Goal: Information Seeking & Learning: Check status

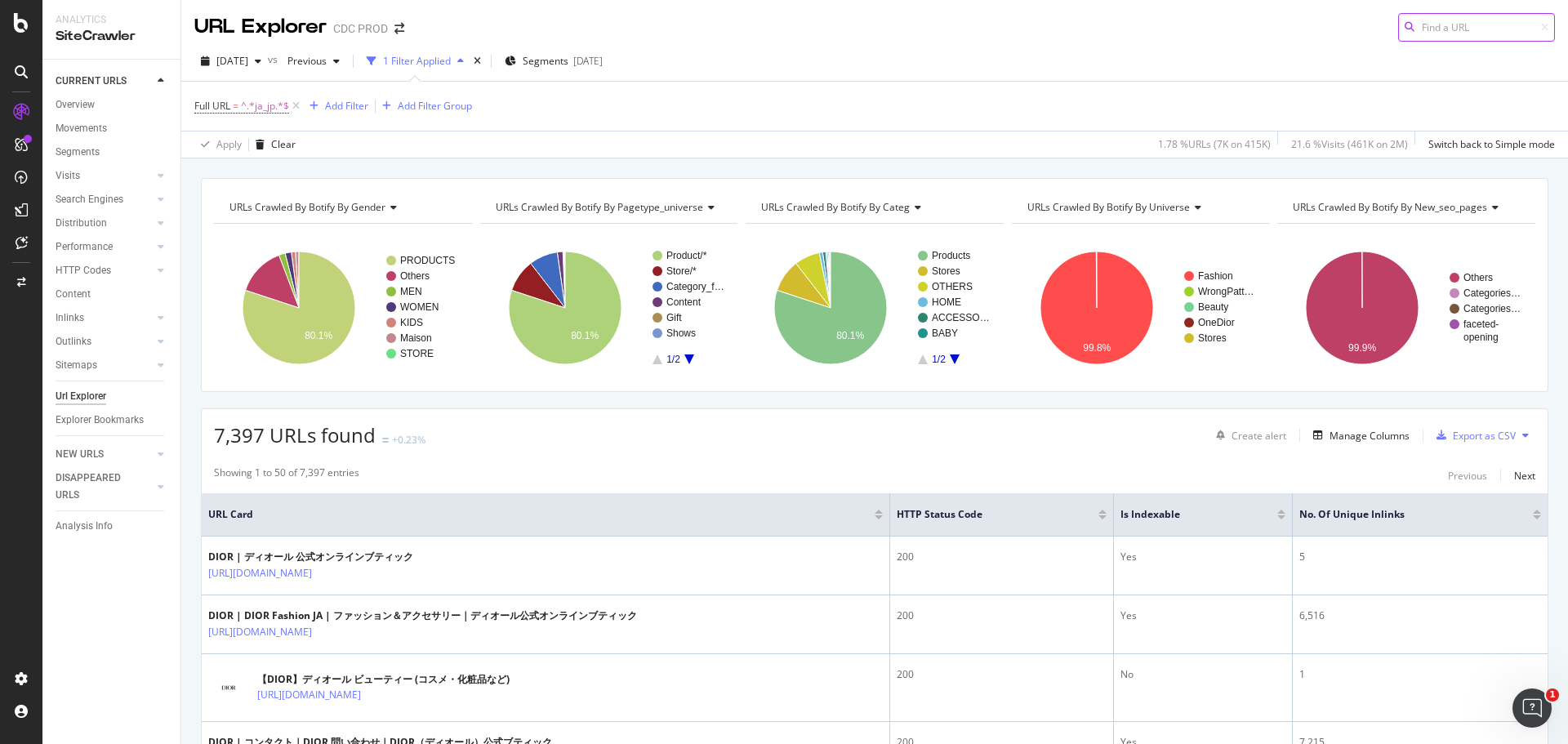
click at [1471, 20] on input at bounding box center [1476, 28] width 157 height 28
paste input "[URL][DOMAIN_NAME]"
type input "[URL][DOMAIN_NAME]"
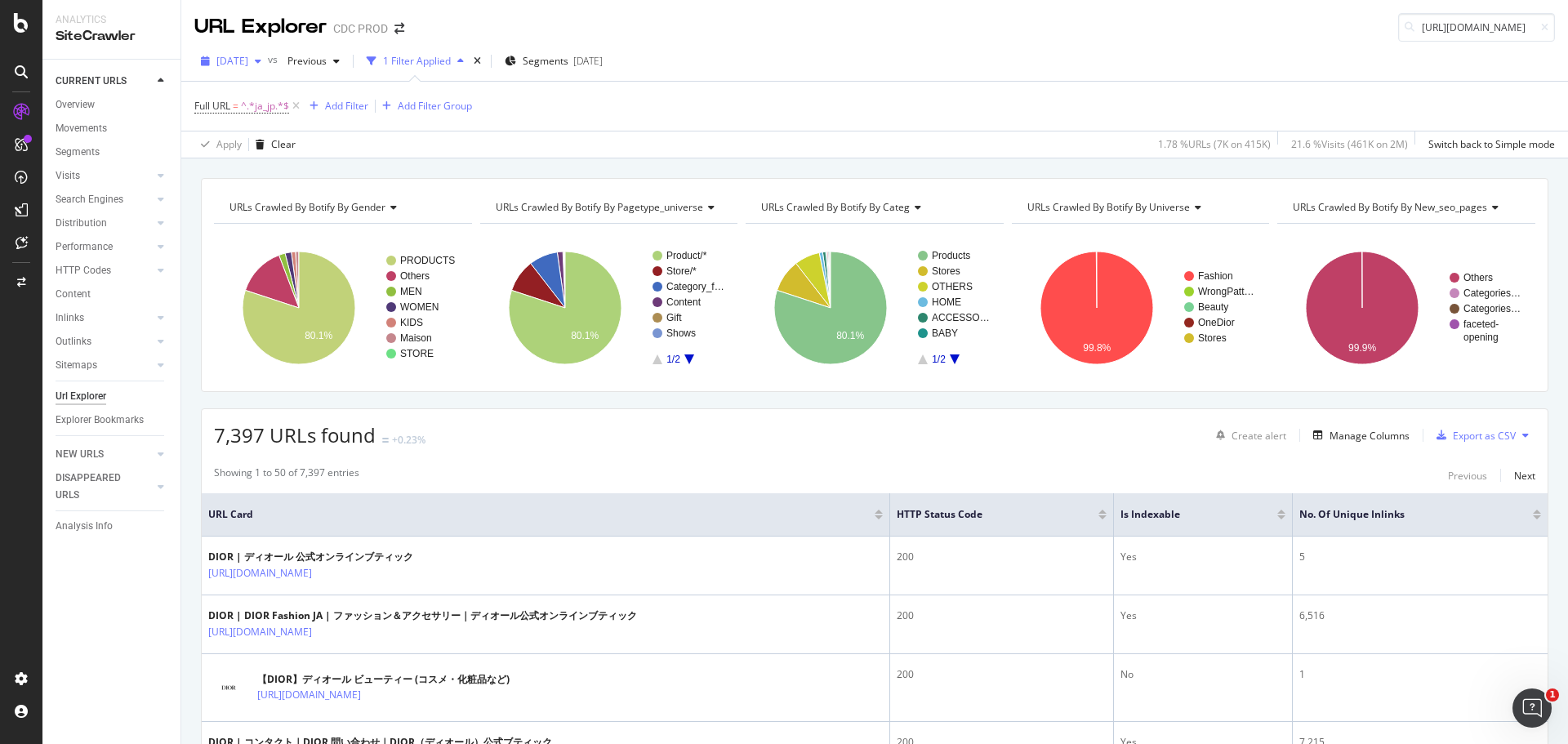
click at [248, 67] on span "[DATE]" at bounding box center [233, 61] width 32 height 14
click at [315, 169] on div "322K URLs" at bounding box center [339, 165] width 48 height 15
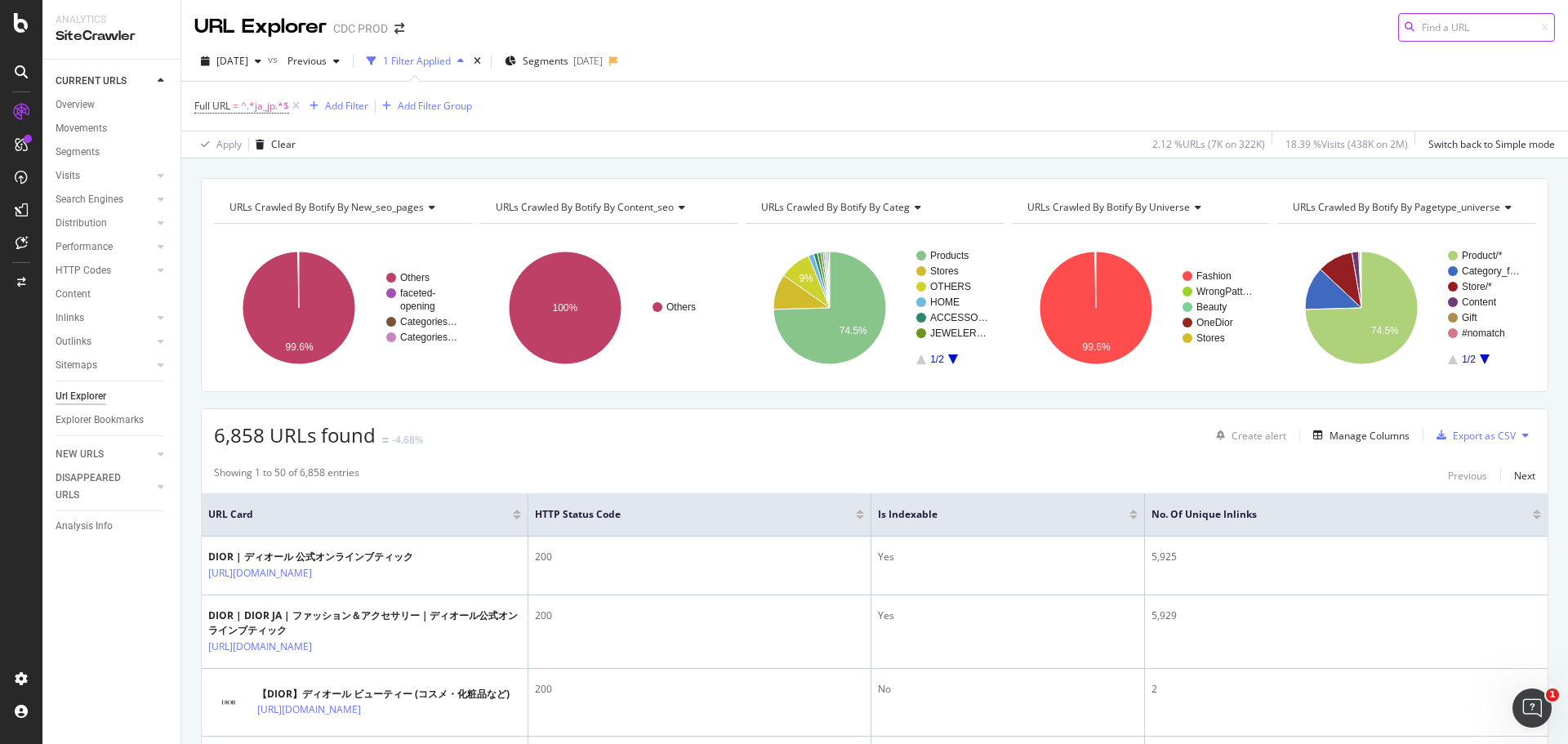
click at [1413, 27] on input at bounding box center [1476, 28] width 157 height 28
paste input "[URL][DOMAIN_NAME]"
type input "[URL][DOMAIN_NAME]"
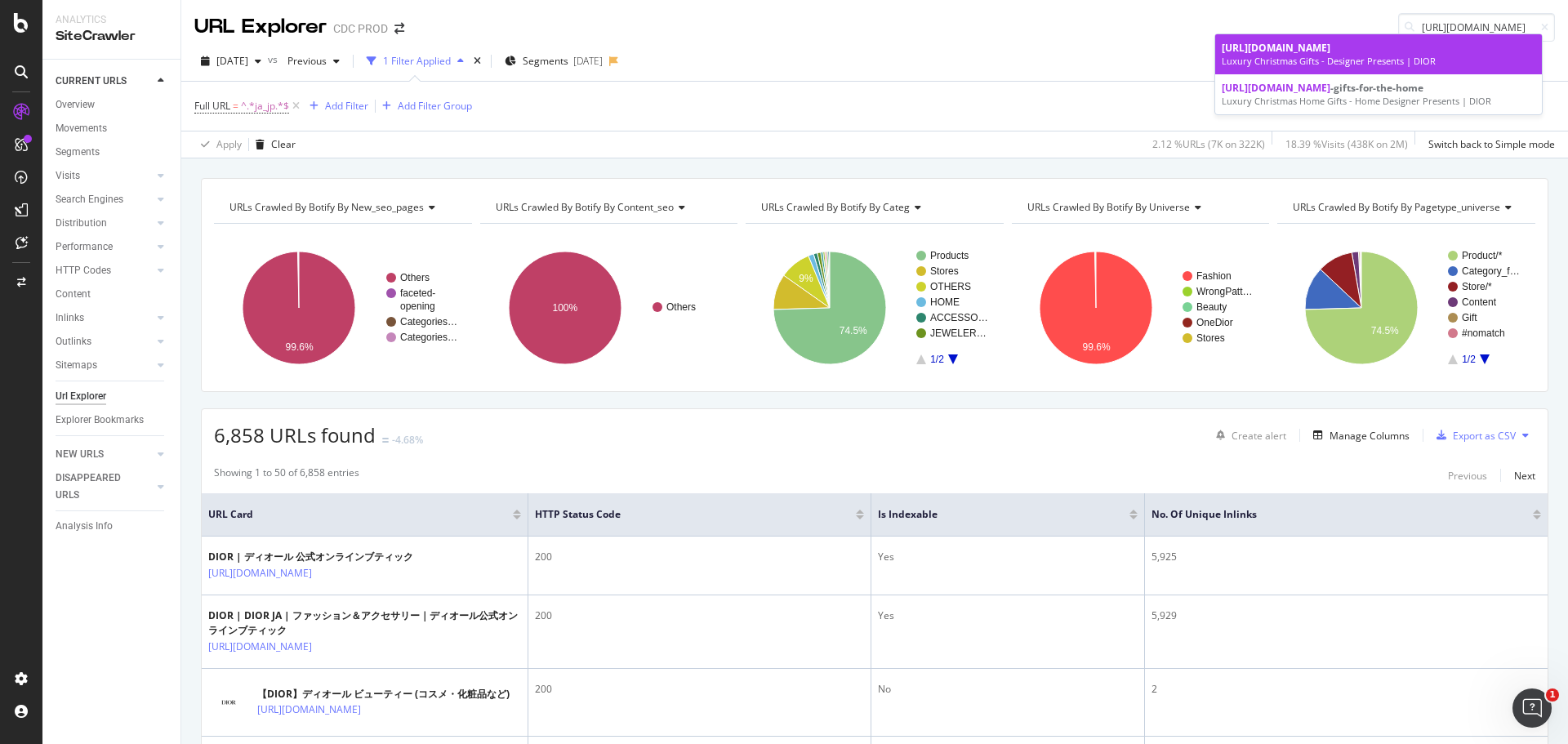
scroll to position [0, 0]
click at [1264, 51] on span "[URL][DOMAIN_NAME]" at bounding box center [1276, 48] width 108 height 14
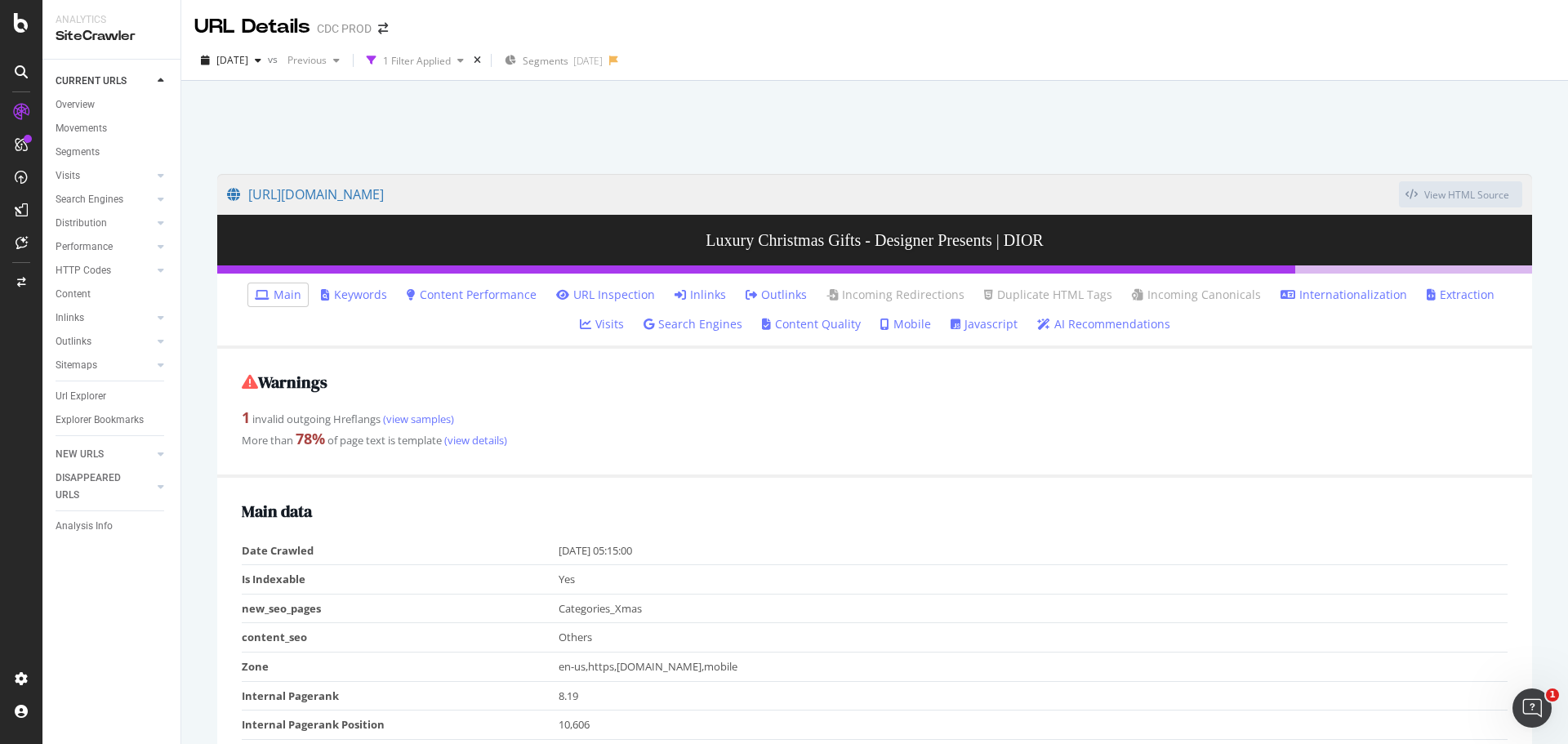
click at [1295, 297] on link "Internationalization" at bounding box center [1344, 295] width 127 height 16
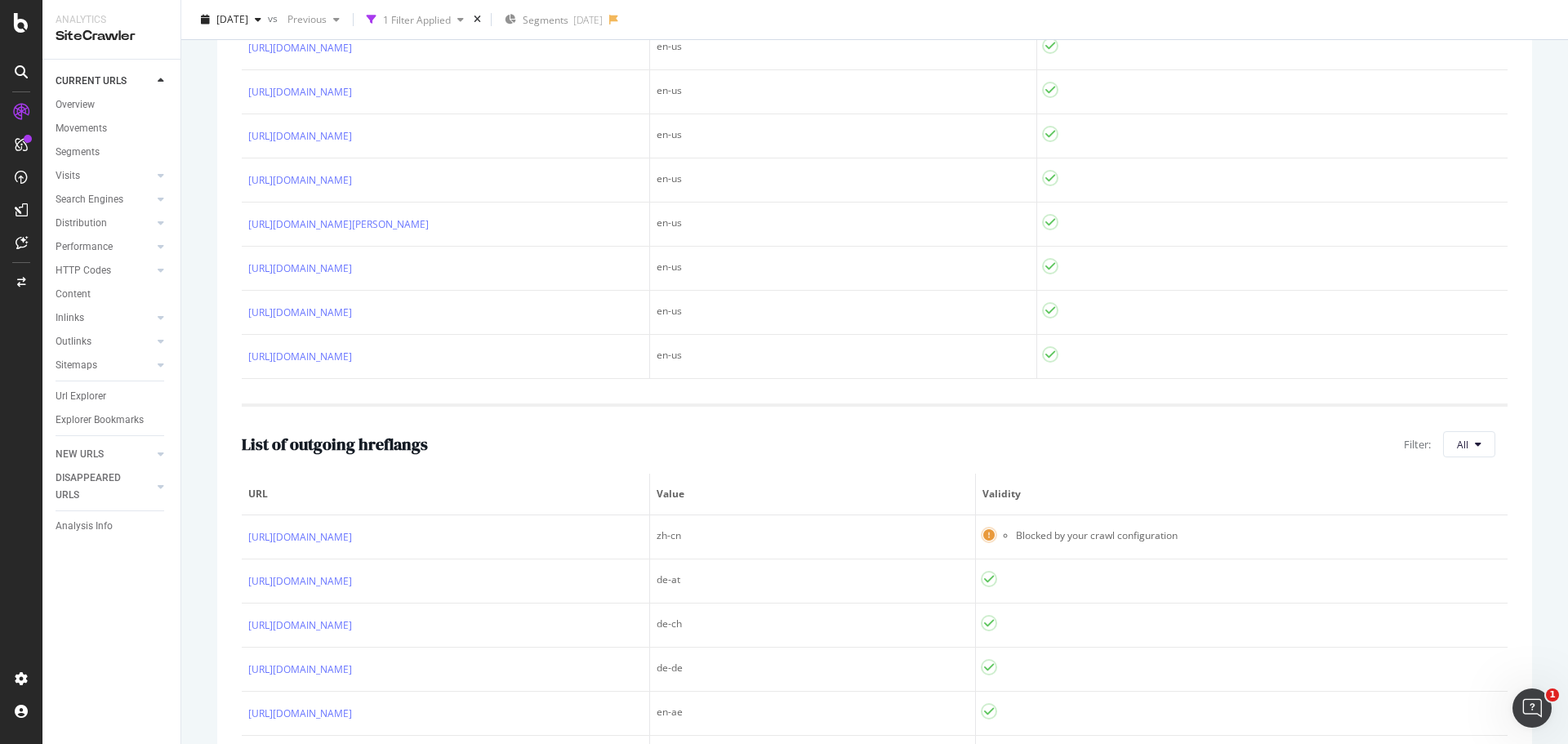
scroll to position [562, 0]
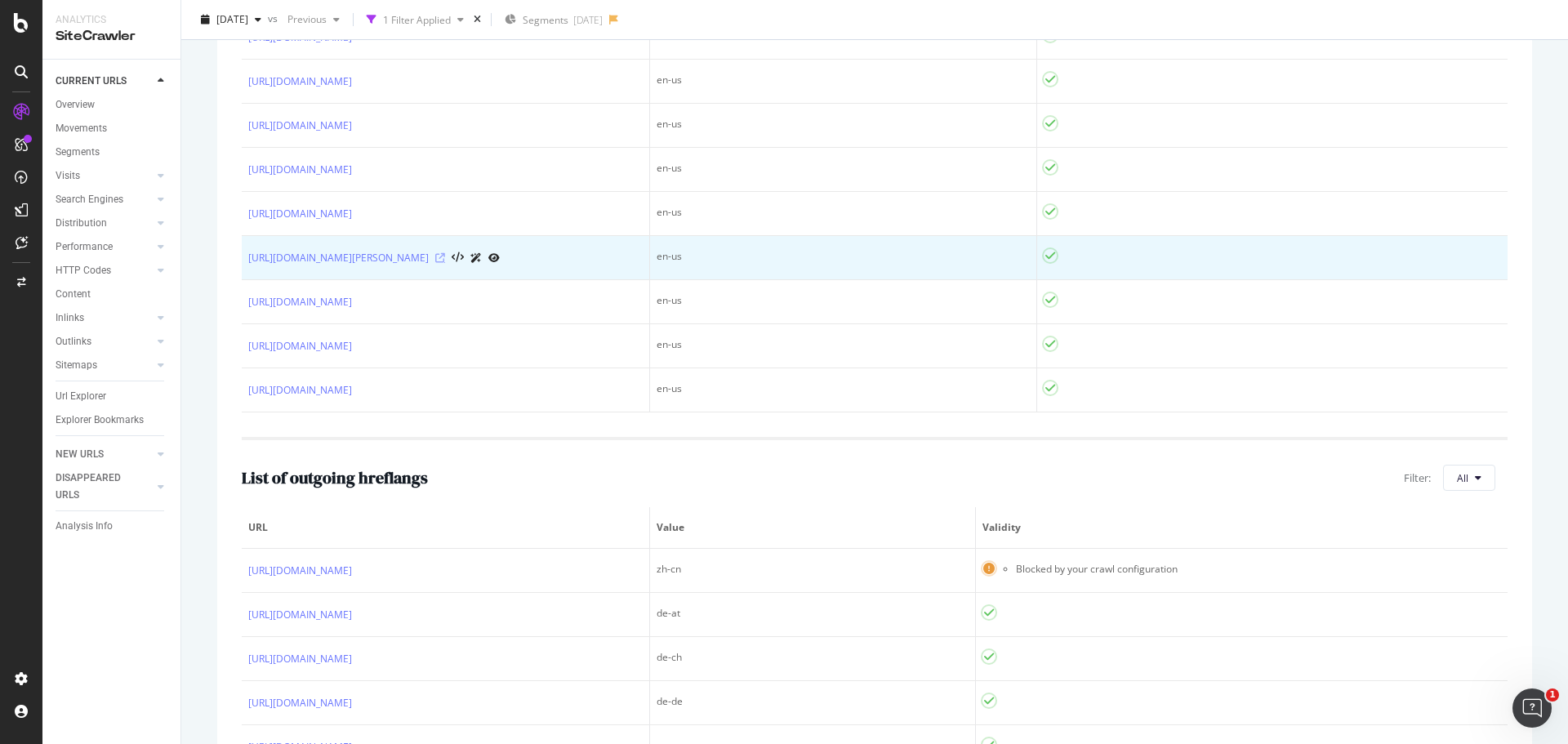
click at [445, 253] on icon at bounding box center [440, 257] width 10 height 10
